Goal: Task Accomplishment & Management: Manage account settings

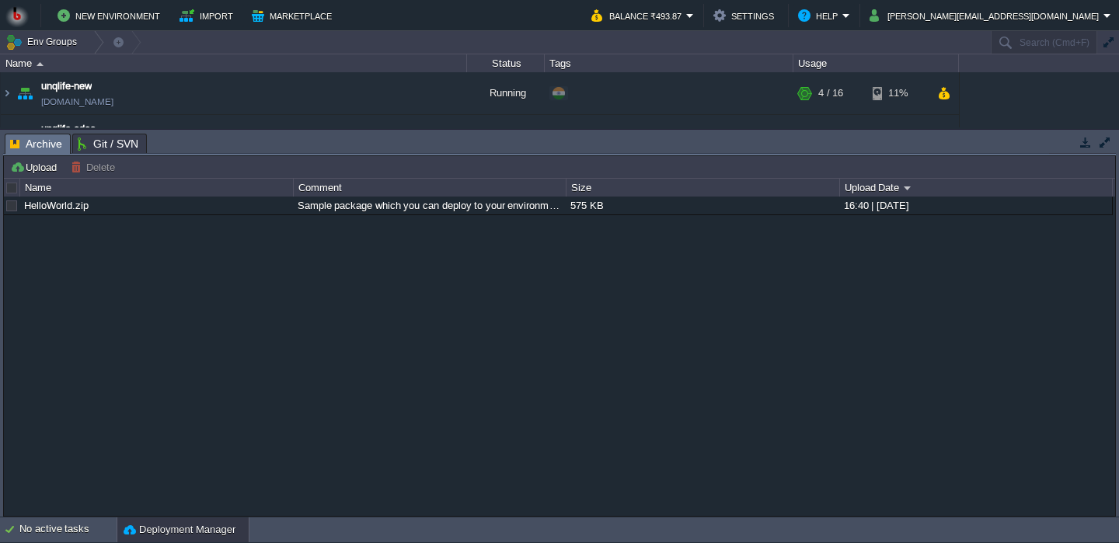
click at [1085, 145] on button "button" at bounding box center [1085, 142] width 14 height 14
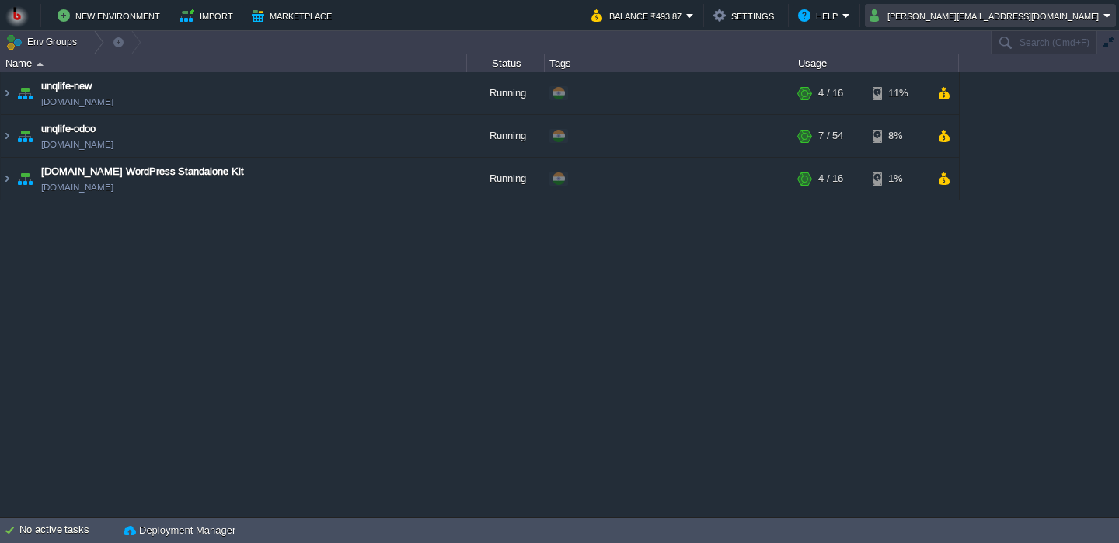
click at [1050, 16] on button "shantanu@unqlife.com" at bounding box center [986, 15] width 234 height 19
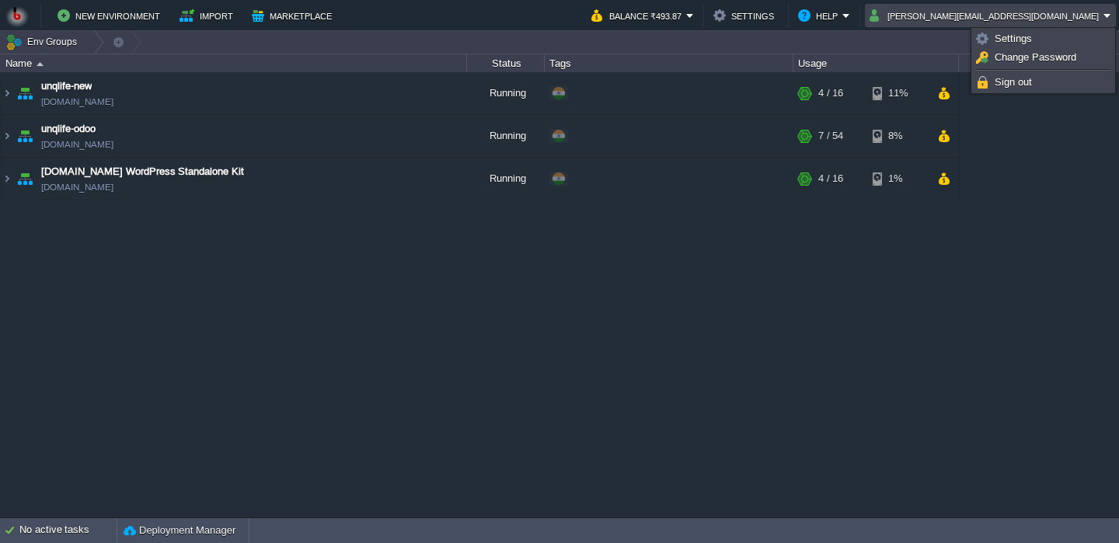
click at [1011, 69] on li at bounding box center [1043, 70] width 141 height 6
click at [1011, 80] on span "Sign out" at bounding box center [1012, 82] width 37 height 12
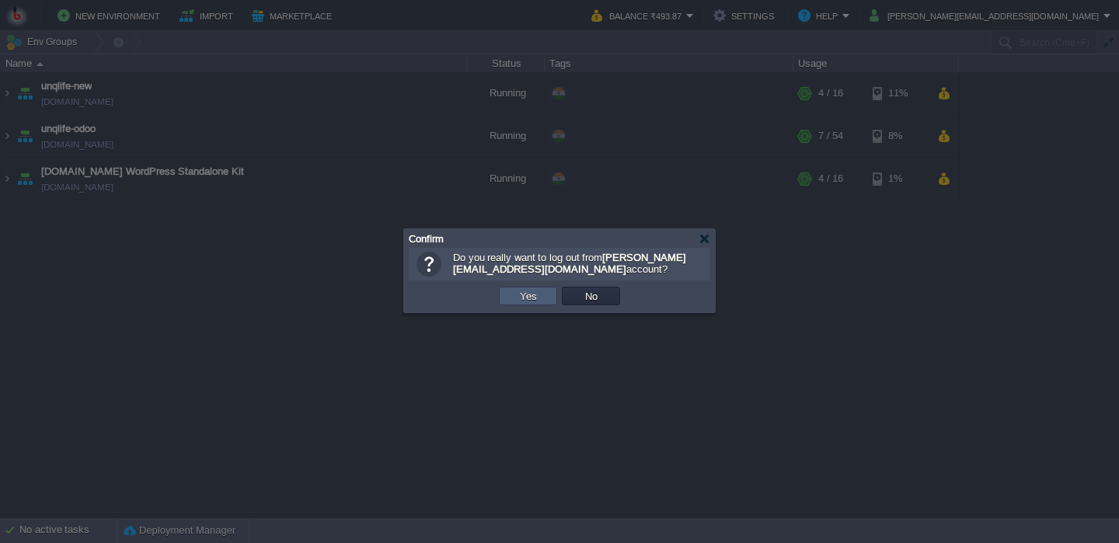
click at [527, 305] on td "Yes" at bounding box center [528, 296] width 58 height 19
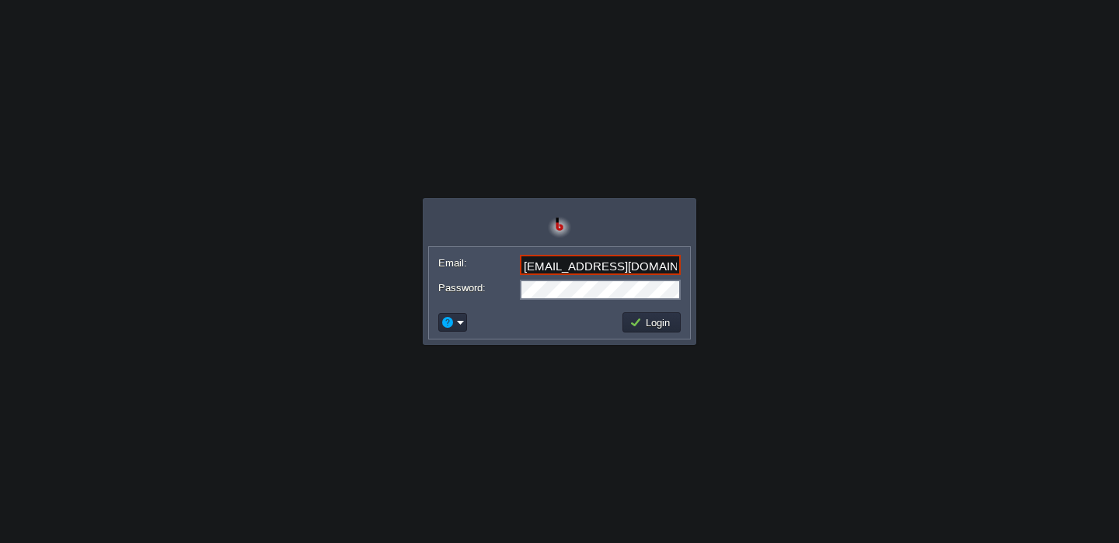
type input "[EMAIL_ADDRESS][DOMAIN_NAME]"
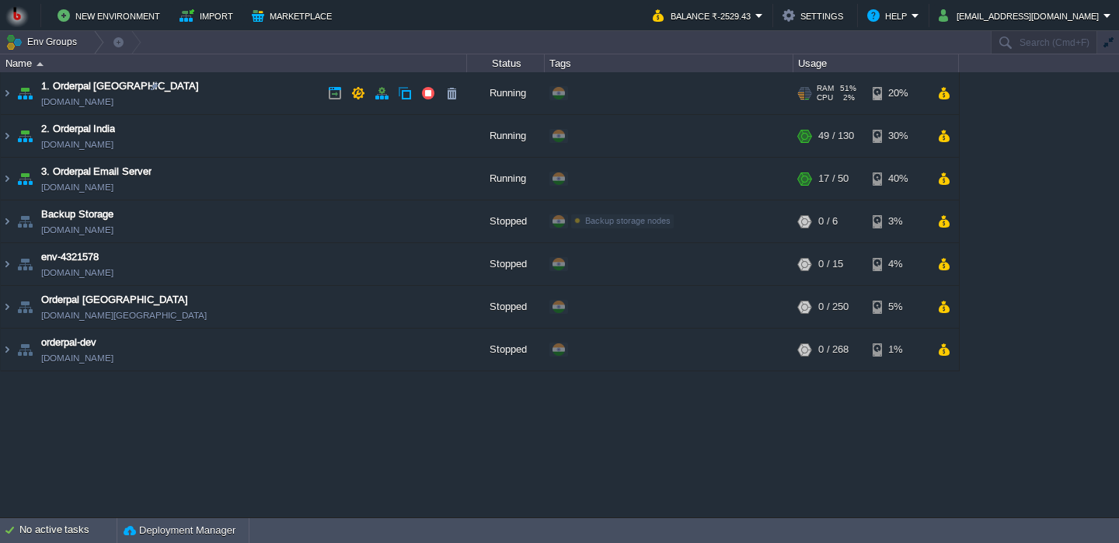
click at [290, 99] on td "1. Orderpal Australia [DOMAIN_NAME]" at bounding box center [234, 93] width 466 height 43
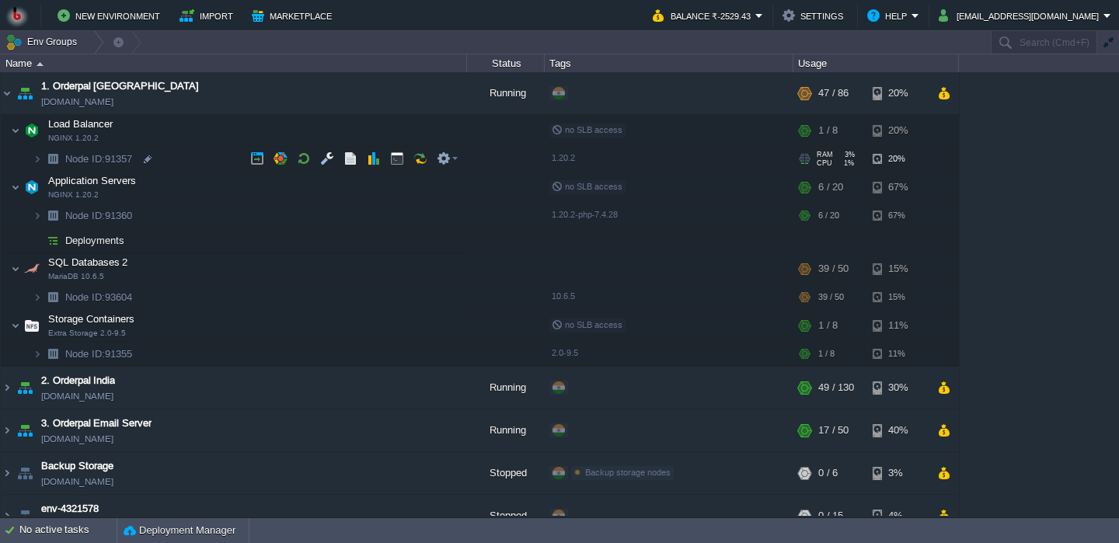
click at [208, 168] on td "Node ID: 91357" at bounding box center [234, 159] width 466 height 25
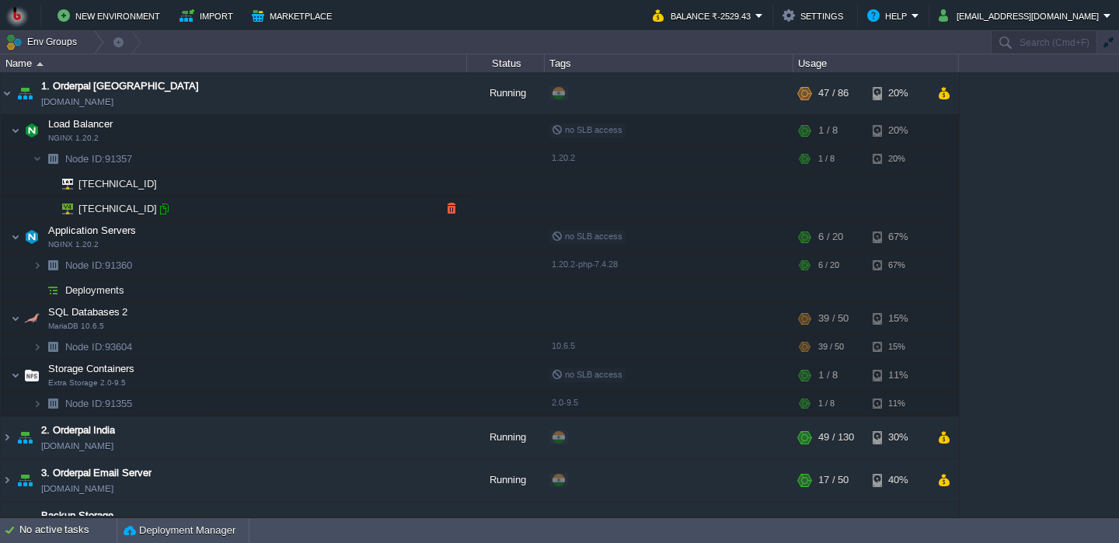
click at [161, 212] on div at bounding box center [164, 209] width 14 height 14
